Goal: Information Seeking & Learning: Learn about a topic

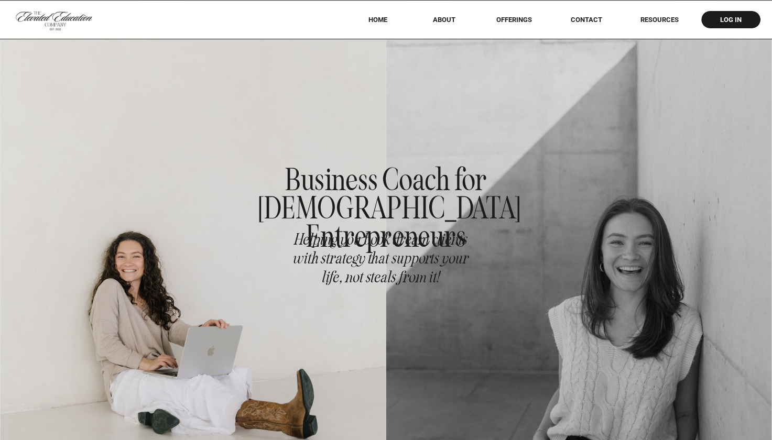
click at [733, 19] on nav "log in" at bounding box center [730, 20] width 41 height 8
click at [637, 21] on nav "RESOURCES" at bounding box center [659, 20] width 67 height 8
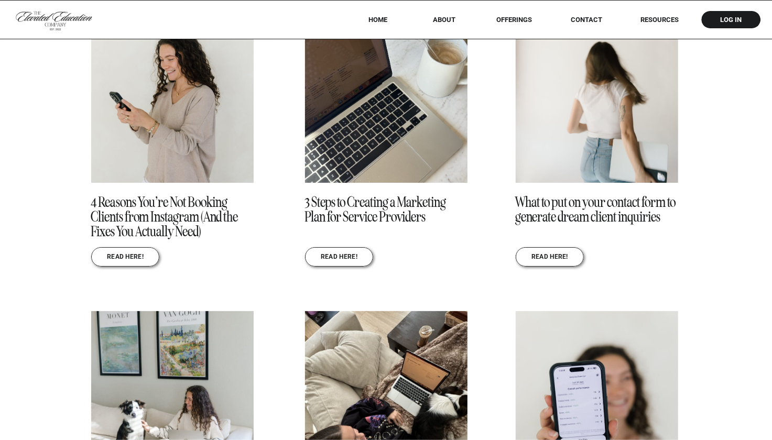
scroll to position [1218, 0]
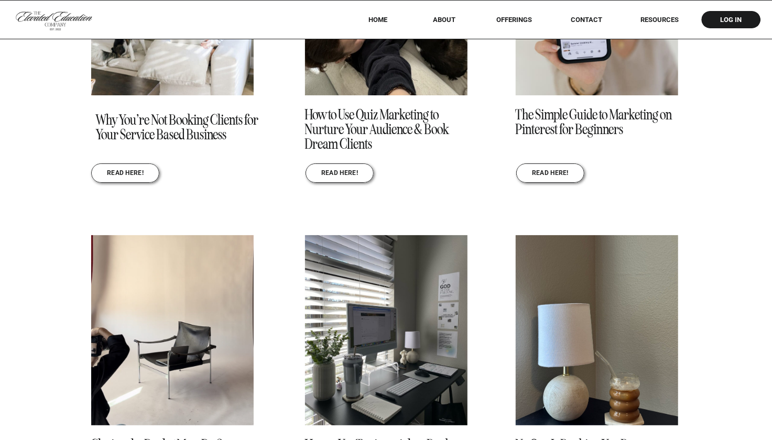
click at [484, 296] on div "REad here! 3 Steps to Creating a Marketing Plan for Service Providers REad here…" at bounding box center [386, 213] width 772 height 1297
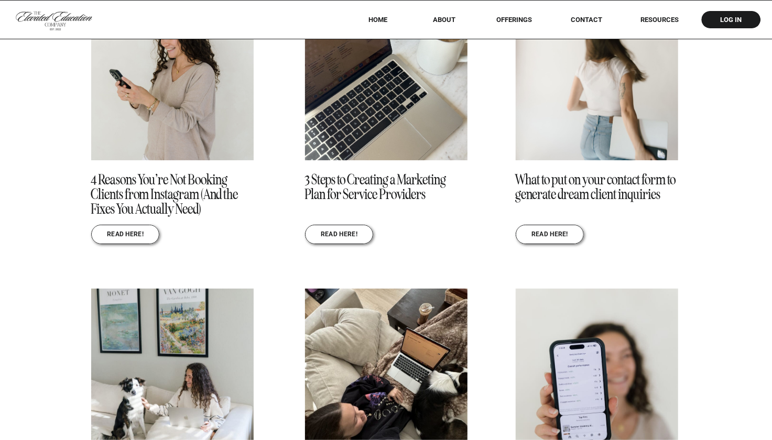
scroll to position [1229, 0]
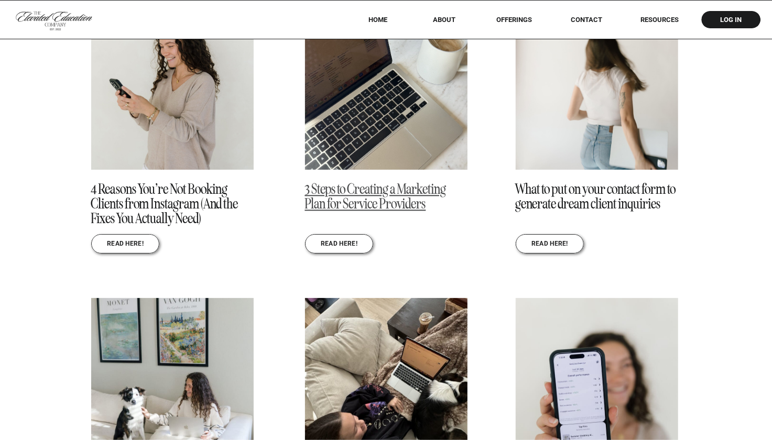
click at [354, 208] on link "3 Steps to Creating a Marketing Plan for Service Providers" at bounding box center [375, 196] width 141 height 32
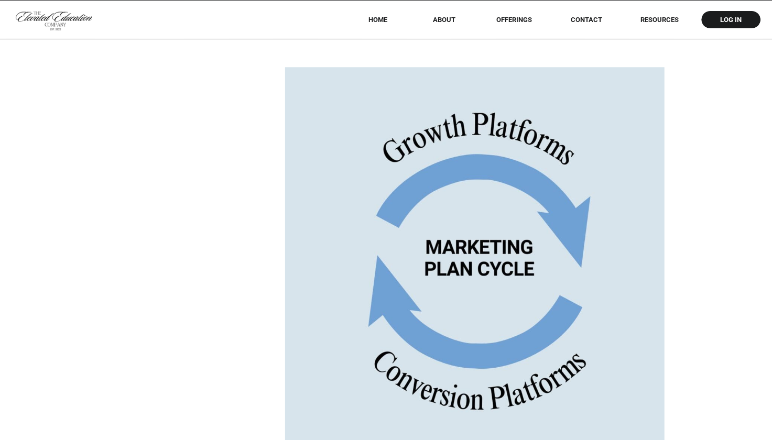
click at [271, 329] on div "3 Steps to Creating a Marketing Plan for Service Providers Real talk my friend……" at bounding box center [386, 116] width 772 height 3292
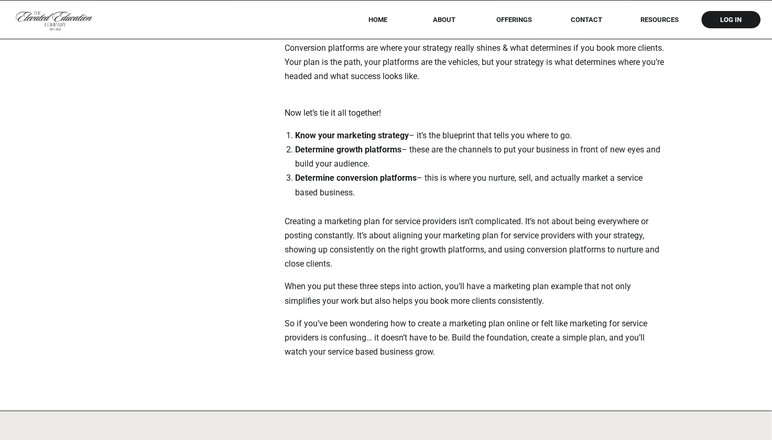
scroll to position [2907, 0]
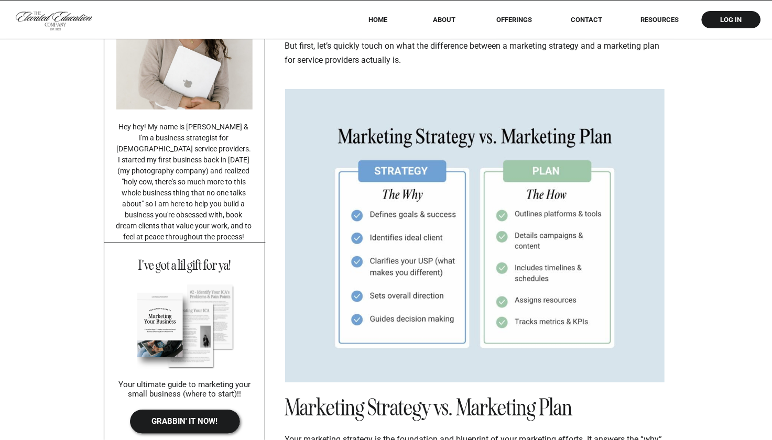
scroll to position [0, 0]
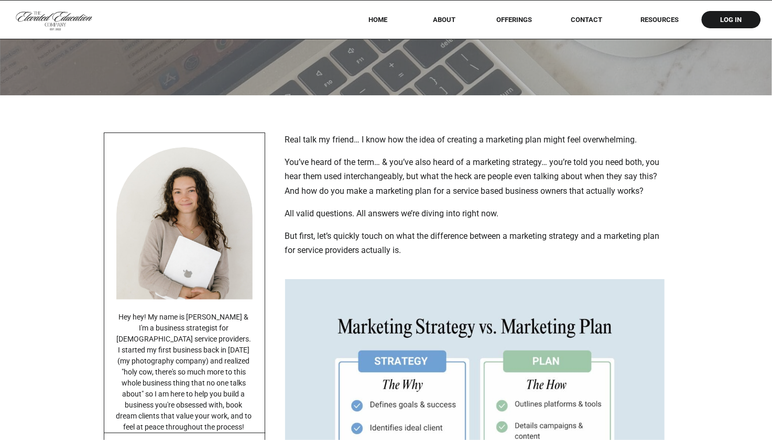
scroll to position [178, 0]
